Goal: Task Accomplishment & Management: Complete application form

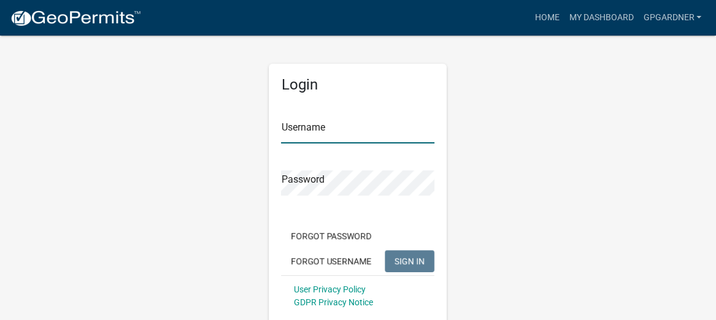
click at [322, 124] on input "Username" at bounding box center [357, 130] width 153 height 25
type input "gpgardner"
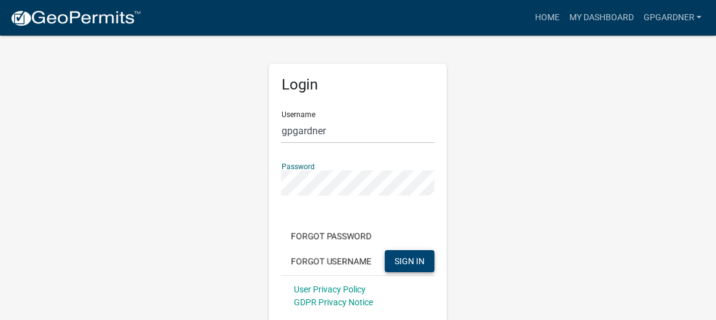
click at [403, 259] on span "SIGN IN" at bounding box center [410, 261] width 30 height 10
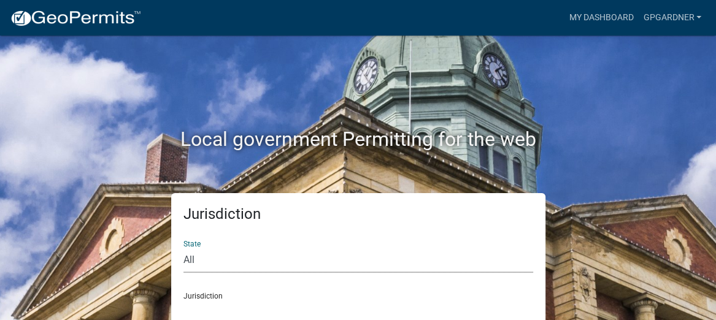
click at [230, 253] on select "All [US_STATE] [US_STATE] [US_STATE] [US_STATE] [US_STATE] [US_STATE] [US_STATE…" at bounding box center [359, 260] width 350 height 25
select select "[US_STATE]"
click at [184, 248] on select "All [US_STATE] [US_STATE] [US_STATE] [US_STATE] [US_STATE] [US_STATE] [US_STATE…" at bounding box center [359, 260] width 350 height 25
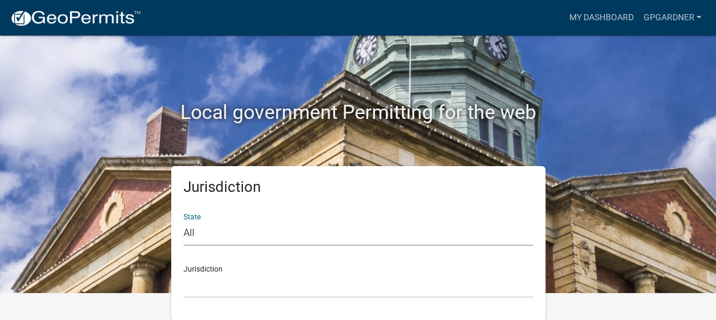
click at [216, 267] on div "Jurisdiction [GEOGRAPHIC_DATA], [US_STATE][PERSON_NAME][GEOGRAPHIC_DATA], [US_S…" at bounding box center [359, 277] width 350 height 42
click at [242, 275] on select "[GEOGRAPHIC_DATA], [US_STATE][PERSON_NAME][GEOGRAPHIC_DATA], [US_STATE][PERSON_…" at bounding box center [359, 285] width 350 height 25
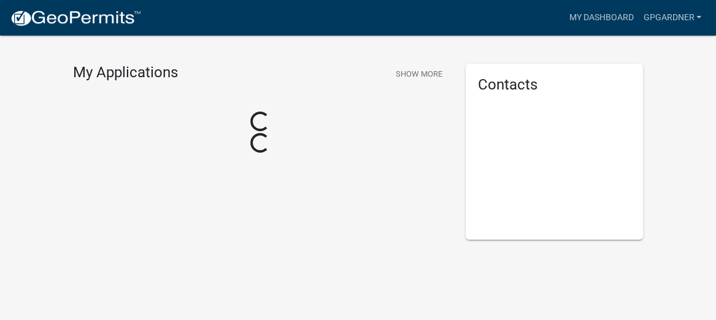
scroll to position [27, 0]
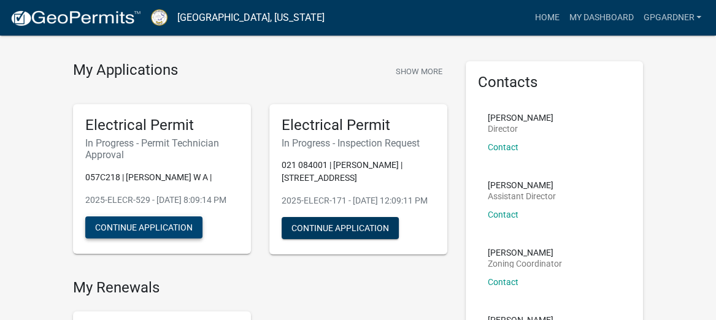
click at [145, 239] on button "Continue Application" at bounding box center [143, 228] width 117 height 22
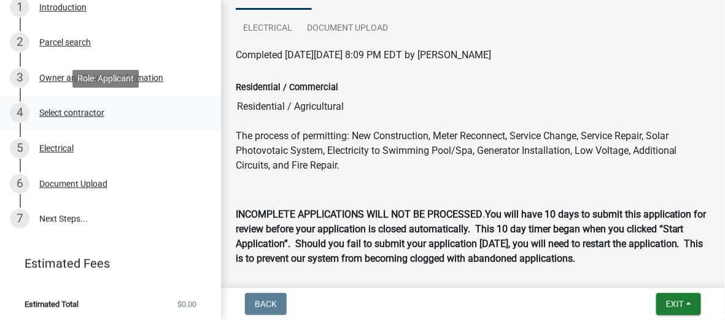
scroll to position [196, 0]
